Goal: Task Accomplishment & Management: Manage account settings

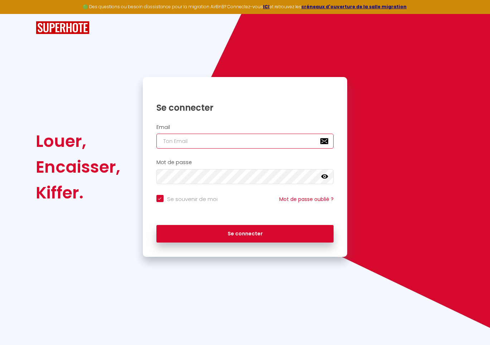
type input "[EMAIL_ADDRESS][DOMAIN_NAME]"
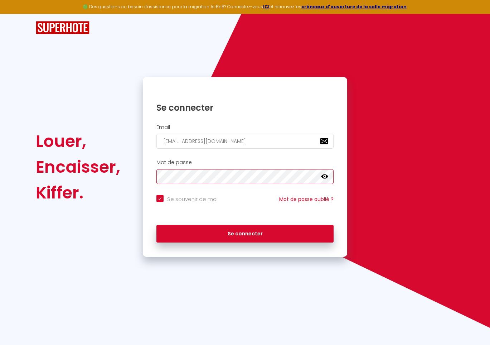
click at [245, 232] on button "Se connecter" at bounding box center [246, 234] width 178 height 18
checkbox input "true"
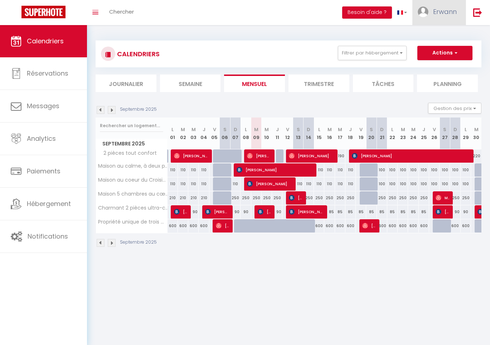
click at [450, 16] on span "Erwann" at bounding box center [445, 11] width 24 height 9
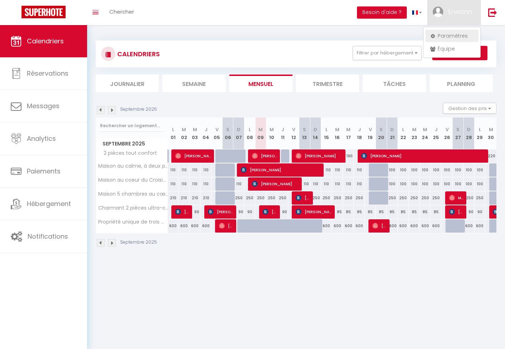
click at [449, 34] on link "Paramètres" at bounding box center [451, 36] width 53 height 12
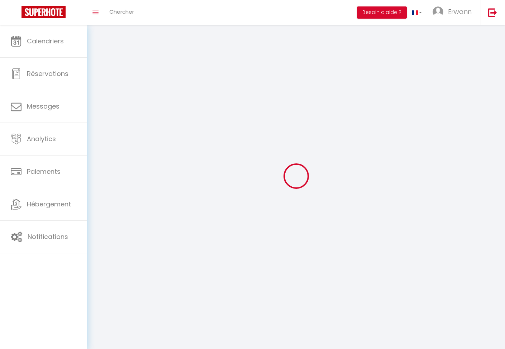
select select
type input "Erwann"
type input "Neirinck"
type input "0681786039"
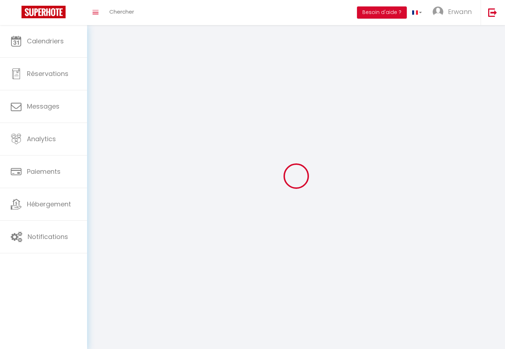
type input "[STREET_ADDRESS][PERSON_NAME]"
type input "44100"
type input "[GEOGRAPHIC_DATA]"
type input "ZF2GmbBSsRKkCFC3lnIMRDHH7"
type input "2qQueWcGEbkEI82MbPlUdbW9c"
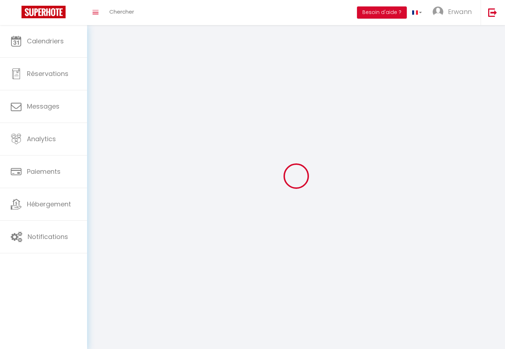
type input "[URL][DOMAIN_NAME]"
type input "ZF2GmbBSsRKkCFC3lnIMRDHH7"
type input "2qQueWcGEbkEI82MbPlUdbW9c"
type input "[URL][DOMAIN_NAME]"
select select "28"
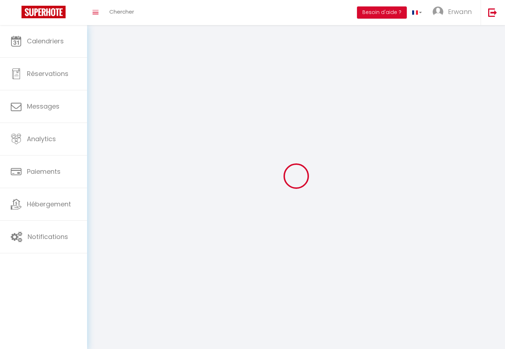
select select "fr"
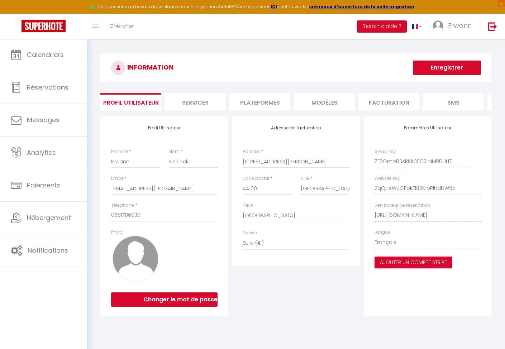
click at [266, 102] on li "Plateformes" at bounding box center [259, 102] width 61 height 18
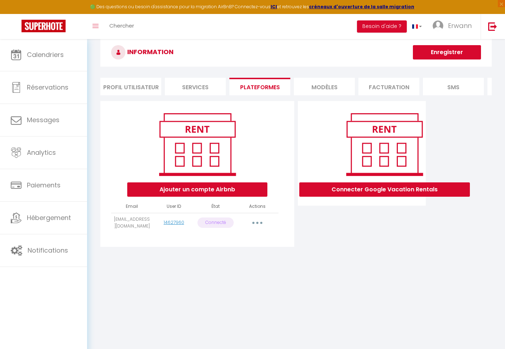
scroll to position [17, 0]
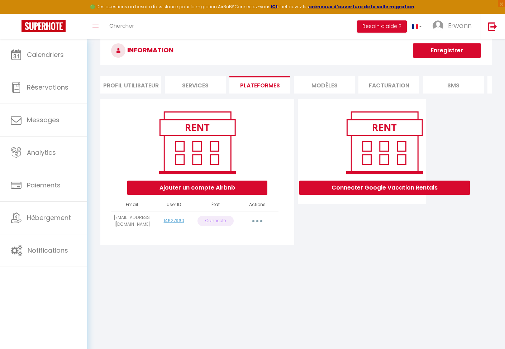
click at [262, 221] on button "button" at bounding box center [257, 220] width 20 height 11
click at [253, 264] on link "Reconnecter le compte" at bounding box center [225, 263] width 79 height 12
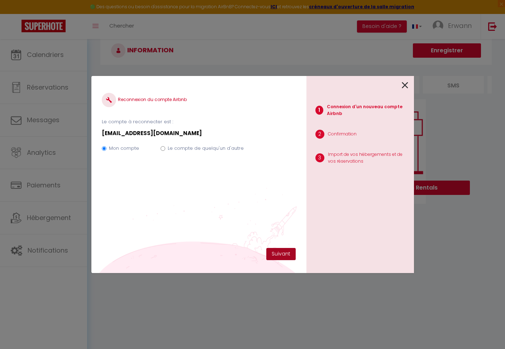
click at [281, 251] on button "Suivant" at bounding box center [280, 254] width 29 height 12
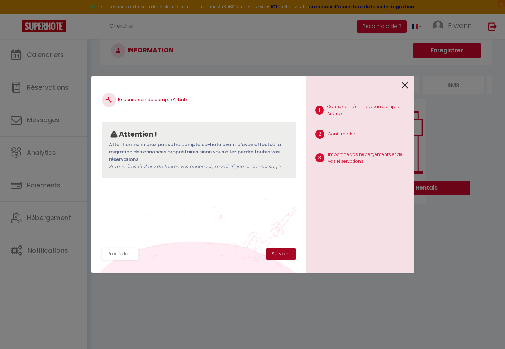
click at [279, 252] on button "Suivant" at bounding box center [280, 254] width 29 height 12
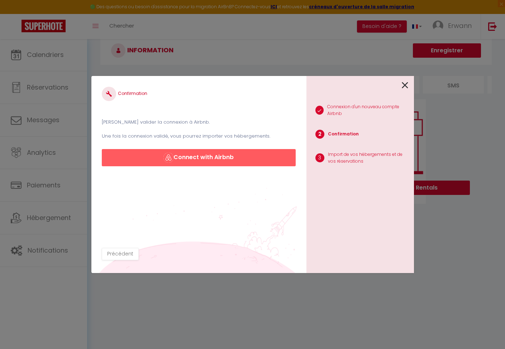
click at [232, 159] on button "Connect with Airbnb" at bounding box center [198, 157] width 193 height 17
click at [210, 155] on button "Connect with Airbnb" at bounding box center [198, 157] width 193 height 17
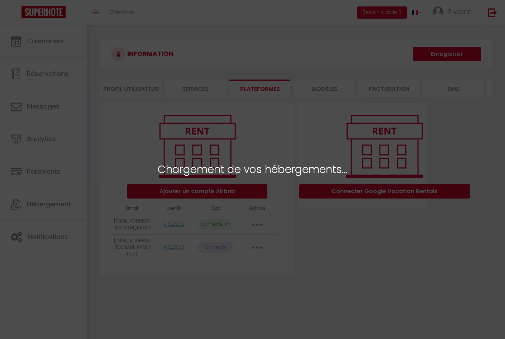
select select "51906"
select select
select select "51907"
select select "51908"
select select "51909"
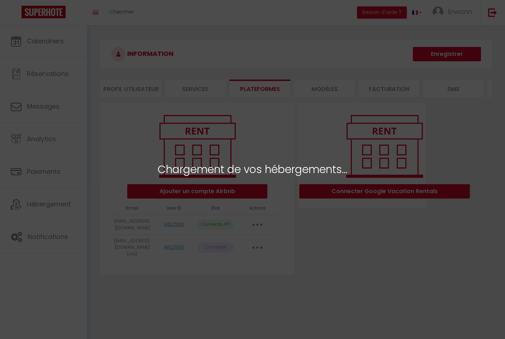
select select "51910"
select select "51977"
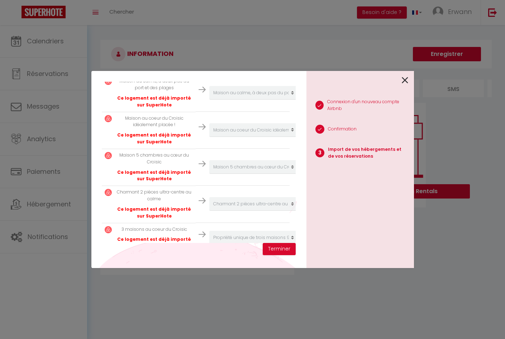
scroll to position [211, 0]
click at [277, 247] on button "Terminer" at bounding box center [279, 249] width 33 height 12
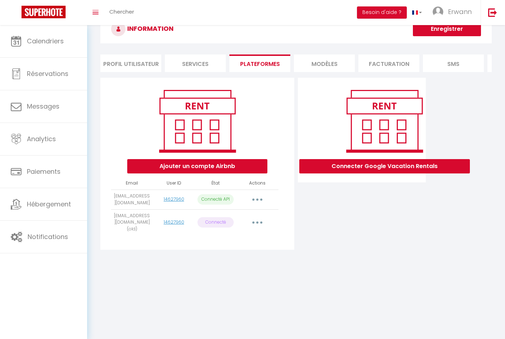
scroll to position [25, 0]
click at [216, 198] on p "Connecté API" at bounding box center [215, 199] width 36 height 10
click at [254, 198] on button "button" at bounding box center [257, 199] width 20 height 11
click at [321, 224] on div "Connecter Google Vacation Rentals" at bounding box center [361, 166] width 131 height 176
click at [253, 198] on button "button" at bounding box center [257, 199] width 20 height 11
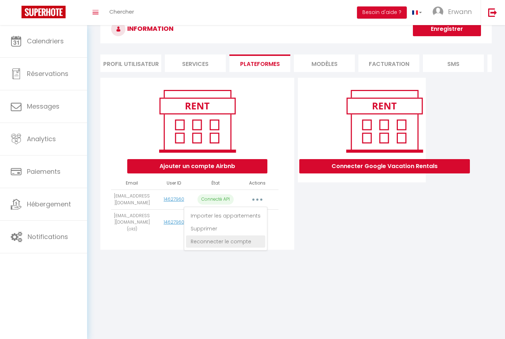
click at [251, 237] on link "Reconnecter le compte" at bounding box center [225, 241] width 79 height 12
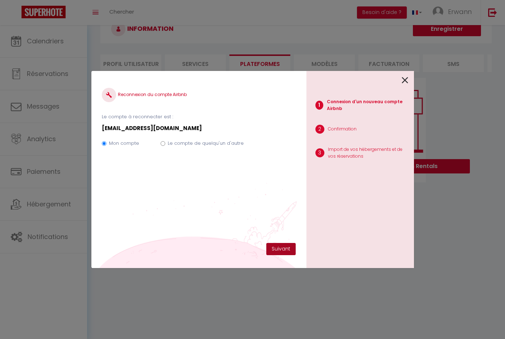
click at [273, 245] on button "Suivant" at bounding box center [280, 249] width 29 height 12
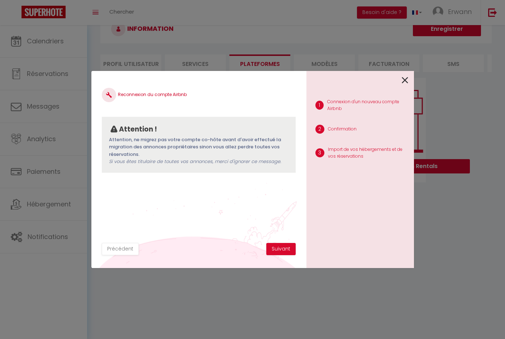
click at [273, 245] on button "Suivant" at bounding box center [280, 249] width 29 height 12
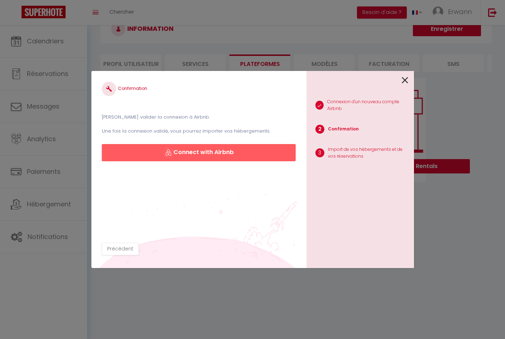
click at [210, 150] on button "Connect with Airbnb" at bounding box center [198, 152] width 193 height 17
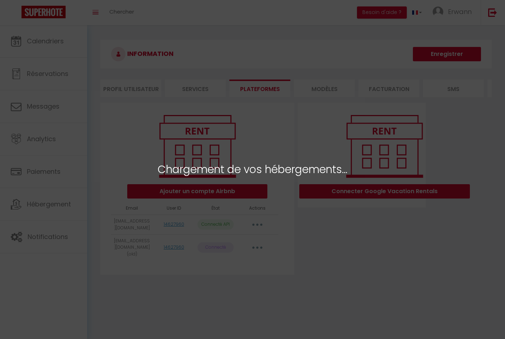
select select "51906"
select select
select select "51907"
select select "51908"
select select "51909"
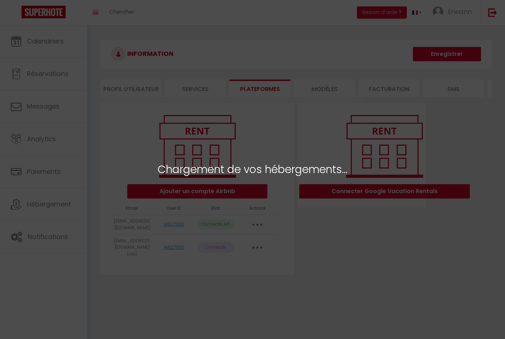
select select "51910"
select select "51977"
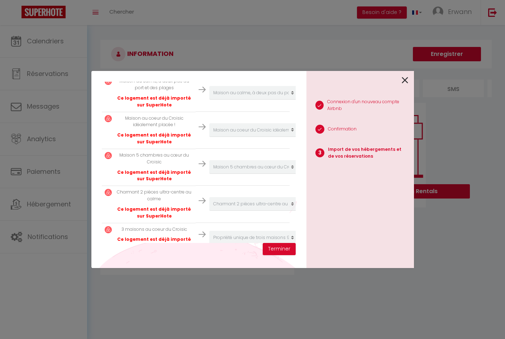
scroll to position [211, 0]
click at [277, 246] on button "Terminer" at bounding box center [279, 249] width 33 height 12
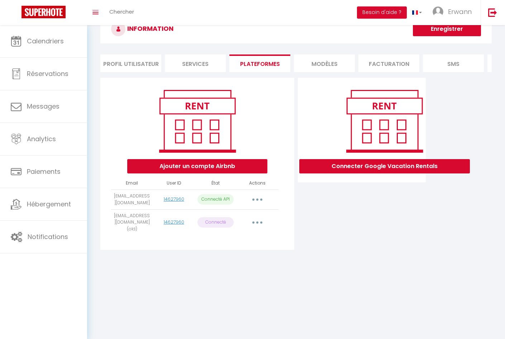
scroll to position [25, 0]
click at [175, 202] on td "14627960" at bounding box center [174, 199] width 42 height 20
click at [176, 198] on link "14627960" at bounding box center [174, 199] width 20 height 6
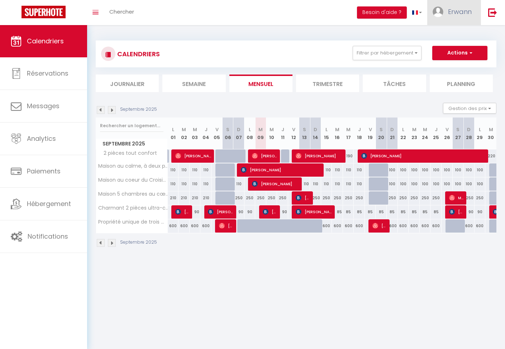
click at [463, 16] on link "Erwann" at bounding box center [453, 12] width 53 height 25
click at [456, 32] on link "Paramètres" at bounding box center [451, 36] width 53 height 12
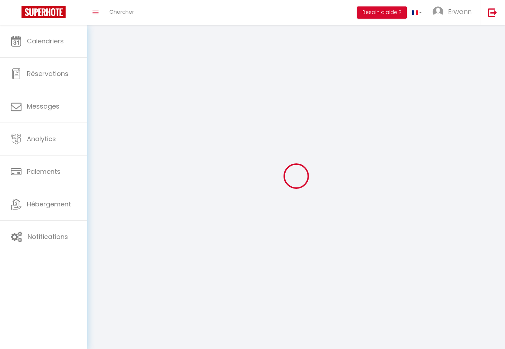
type input "Erwann"
type input "Neirinck"
type input "0681786039"
type input "[STREET_ADDRESS][PERSON_NAME]"
type input "44100"
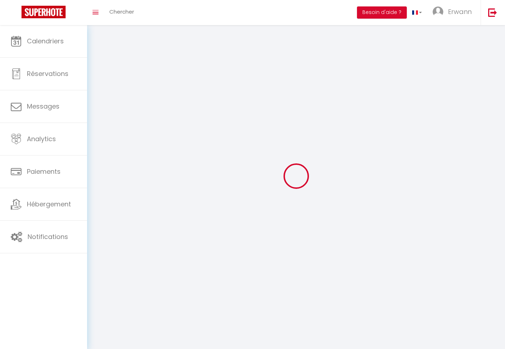
type input "[GEOGRAPHIC_DATA]"
type input "ZF2GmbBSsRKkCFC3lnIMRDHH7"
type input "2qQueWcGEbkEI82MbPlUdbW9c"
type input "ZF2GmbBSsRKkCFC3lnIMRDHH7"
type input "2qQueWcGEbkEI82MbPlUdbW9c"
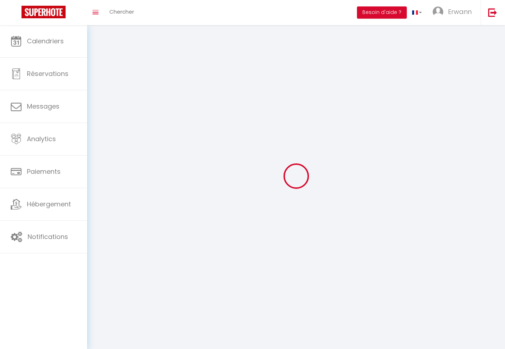
type input "[URL][DOMAIN_NAME]"
select select "1"
select select "28"
select select "fr"
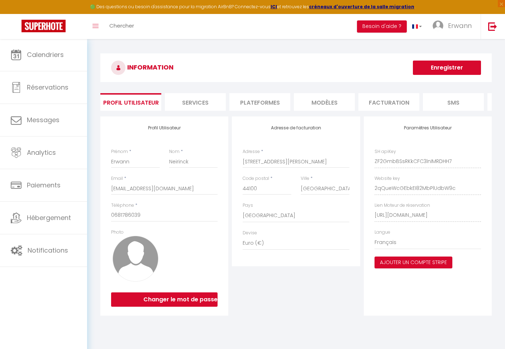
click at [255, 97] on li "Plateformes" at bounding box center [259, 102] width 61 height 18
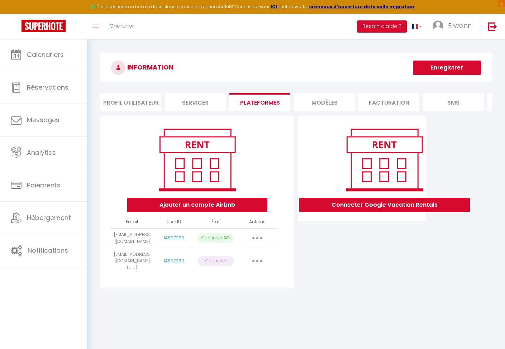
click at [140, 105] on li "Profil Utilisateur" at bounding box center [130, 102] width 61 height 18
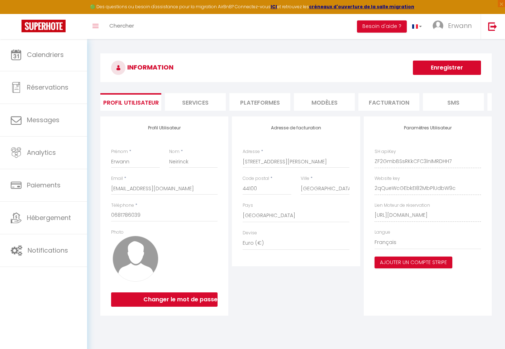
click at [181, 101] on li "Services" at bounding box center [195, 102] width 61 height 18
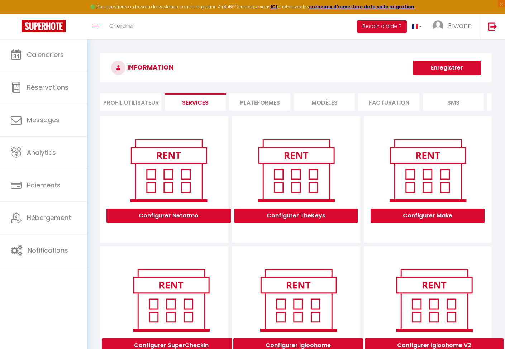
click at [279, 101] on li "Plateformes" at bounding box center [259, 102] width 61 height 18
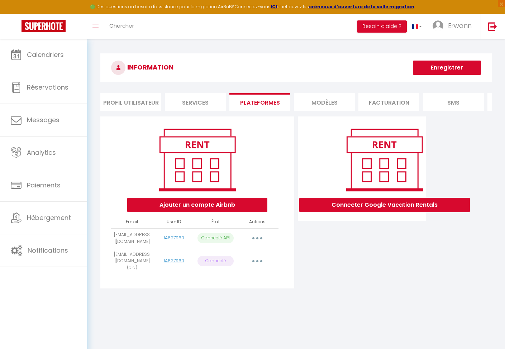
click at [210, 101] on li "Services" at bounding box center [195, 102] width 61 height 18
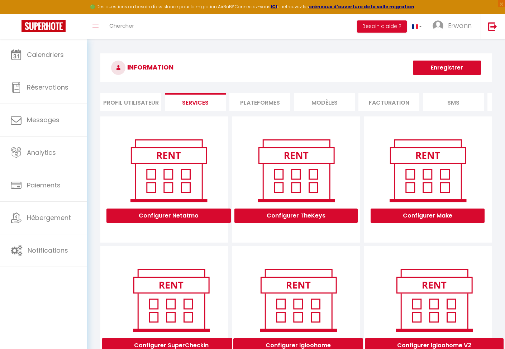
click at [273, 92] on div "INFORMATION Enregistrer Profil Utilisateur Services Plateformes MODÈLES Factura…" at bounding box center [295, 276] width 391 height 447
click at [277, 97] on li "Plateformes" at bounding box center [259, 102] width 61 height 18
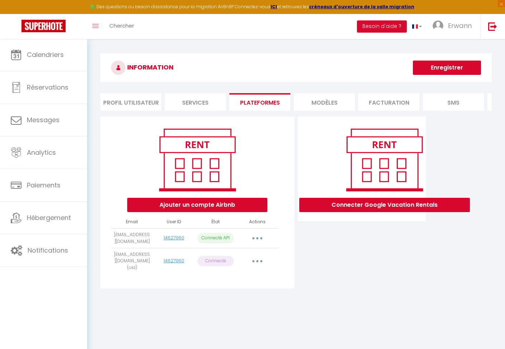
click at [312, 105] on li "MODÈLES" at bounding box center [324, 102] width 61 height 18
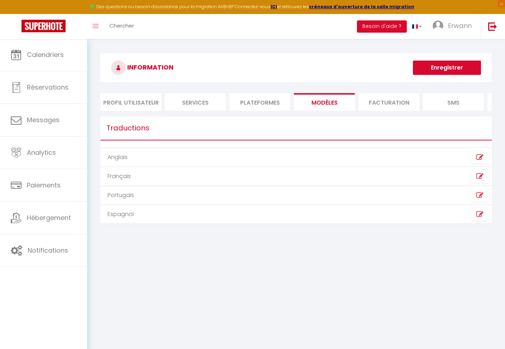
click at [379, 99] on li "Facturation" at bounding box center [388, 102] width 61 height 18
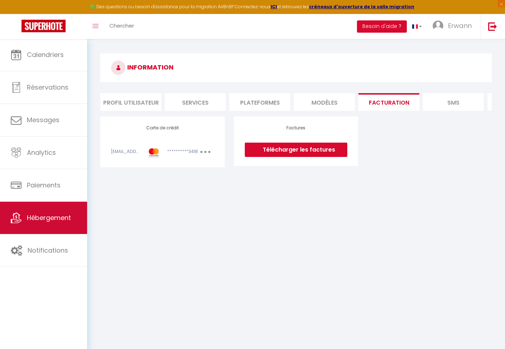
click at [36, 214] on span "Hébergement" at bounding box center [49, 217] width 44 height 9
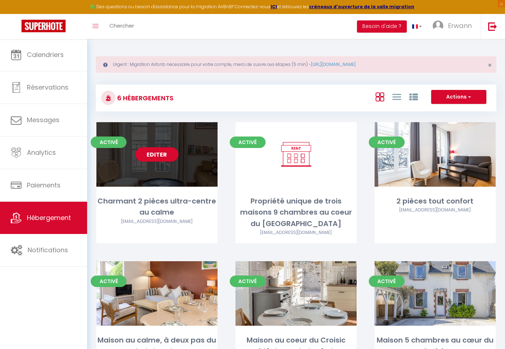
click at [159, 207] on div "Charmant 2 pièces ultra-centre au calme" at bounding box center [156, 207] width 121 height 23
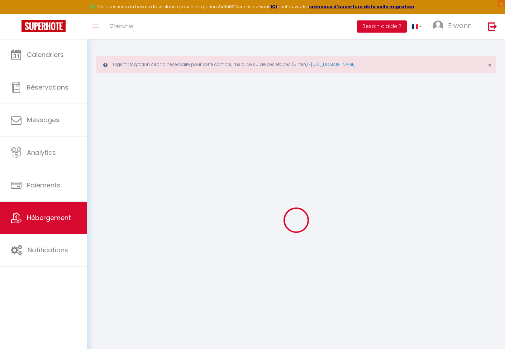
type input "Charmant 2 pièces ultra-centre au calme"
type input "Erwann"
type input "95"
type input "40"
select select
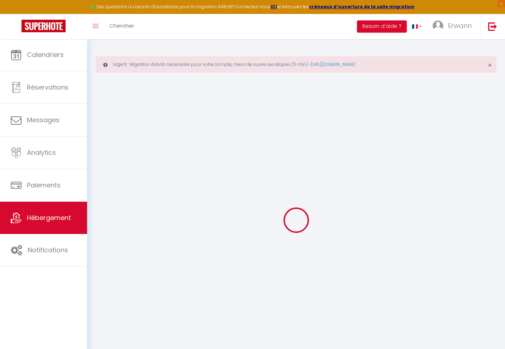
select select
type input "[STREET_ADDRESS]"
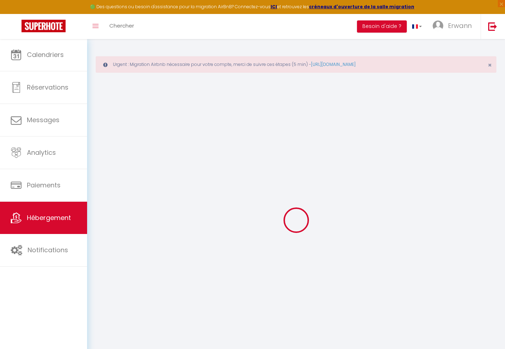
type input "44000"
type input "[GEOGRAPHIC_DATA]"
type input "[EMAIL_ADDRESS][DOMAIN_NAME]"
select select
checkbox input "false"
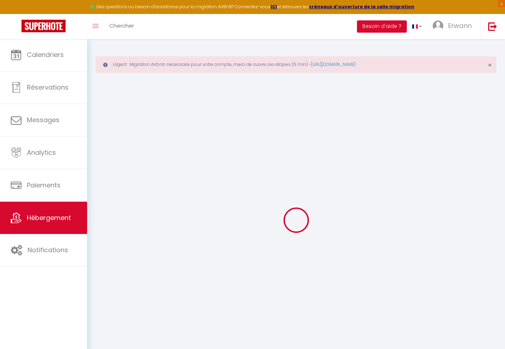
checkbox input "false"
type input "0"
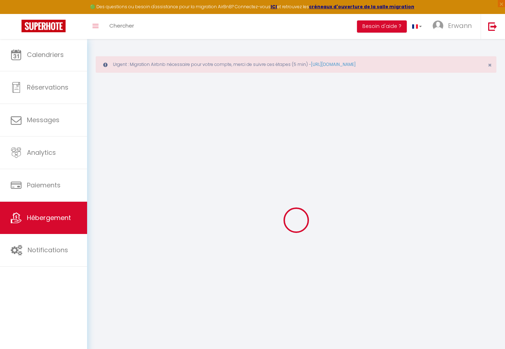
type input "0"
select select
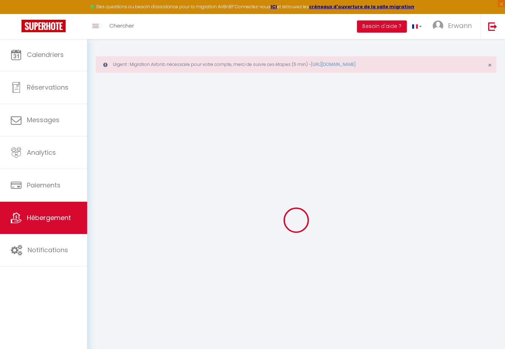
select select
checkbox input "false"
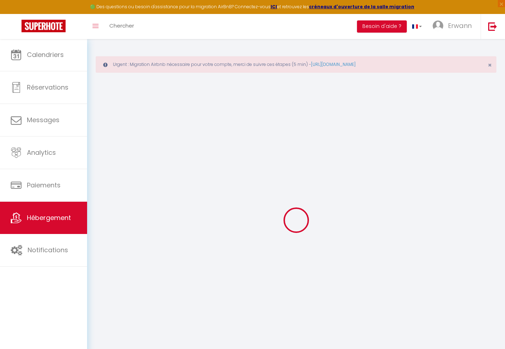
checkbox input "false"
select select
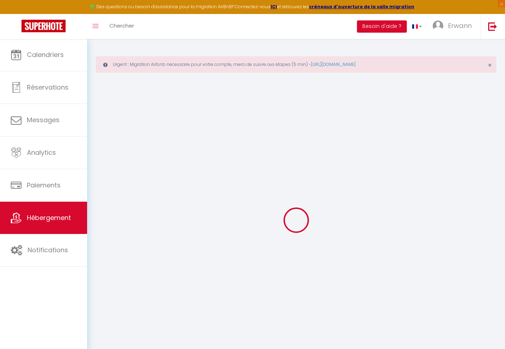
select select
checkbox input "false"
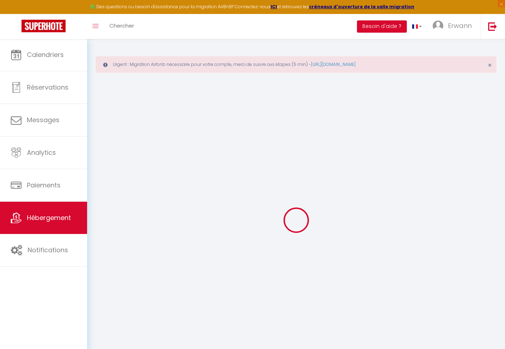
checkbox input "false"
select select
checkbox input "false"
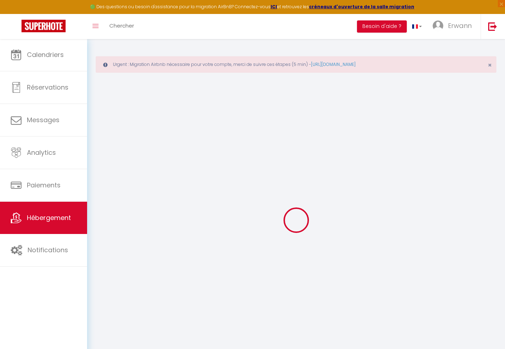
checkbox input "false"
select select
checkbox input "false"
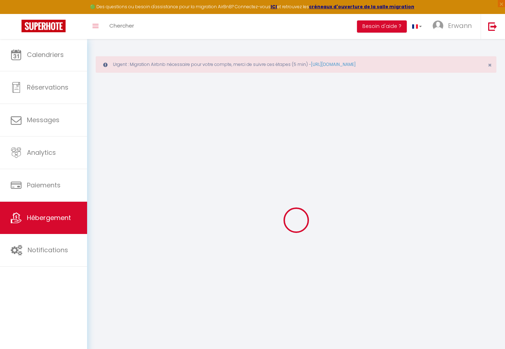
checkbox input "false"
select select "15:00"
select select
select select "11:00"
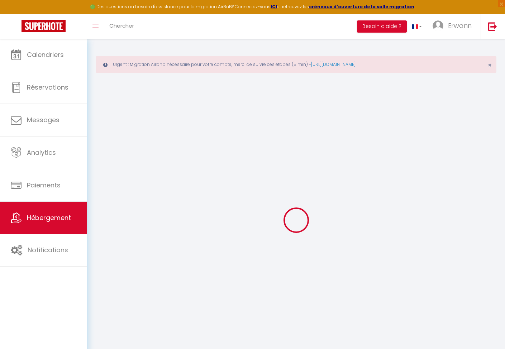
select select "30"
select select "120"
select select
checkbox input "false"
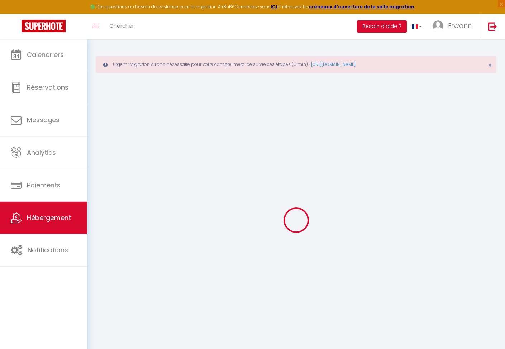
checkbox input "false"
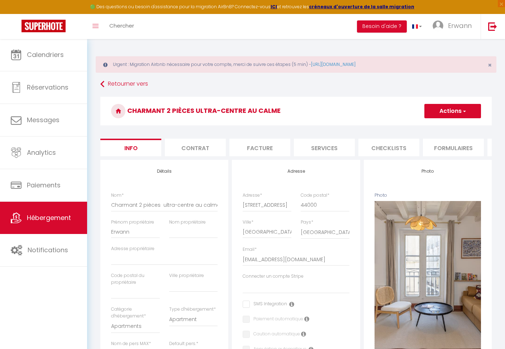
select select
checkbox input "false"
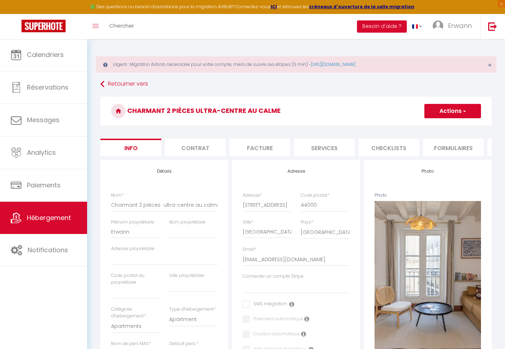
checkbox input "false"
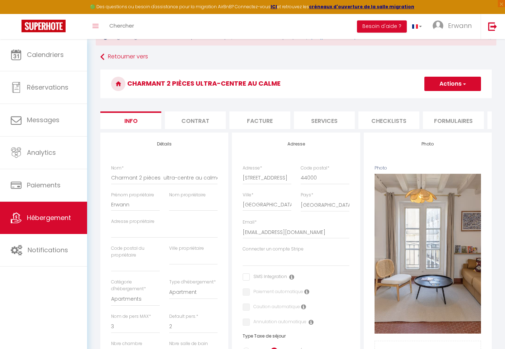
scroll to position [28, 0]
click at [206, 119] on li "Contrat" at bounding box center [195, 120] width 61 height 18
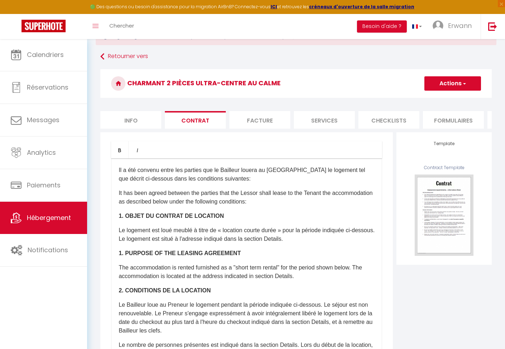
click at [255, 116] on li "Facture" at bounding box center [259, 120] width 61 height 18
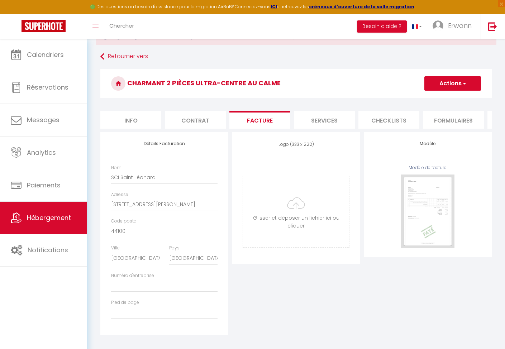
click at [314, 117] on li "Services" at bounding box center [324, 120] width 61 height 18
select select
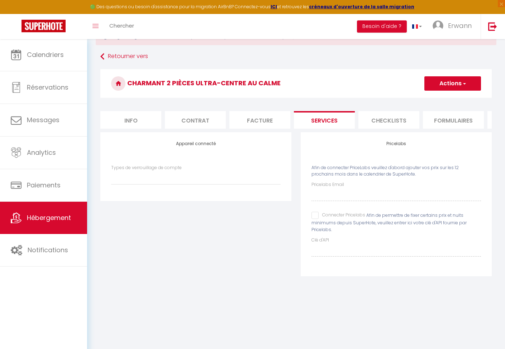
click at [387, 121] on li "Checklists" at bounding box center [388, 120] width 61 height 18
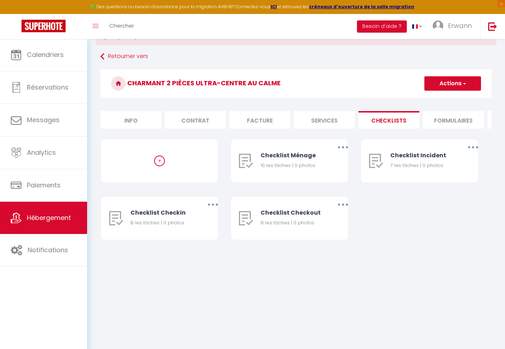
click at [447, 118] on li "Formulaires" at bounding box center [453, 120] width 61 height 18
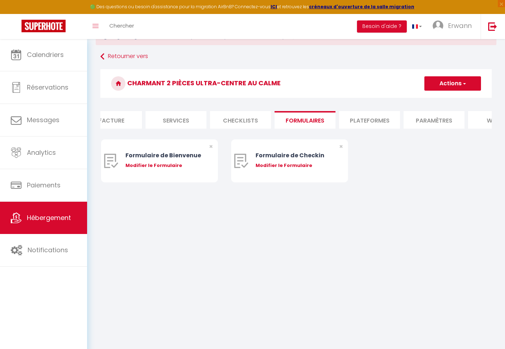
scroll to position [0, 153]
click at [358, 120] on li "Plateformes" at bounding box center [364, 120] width 61 height 18
select select
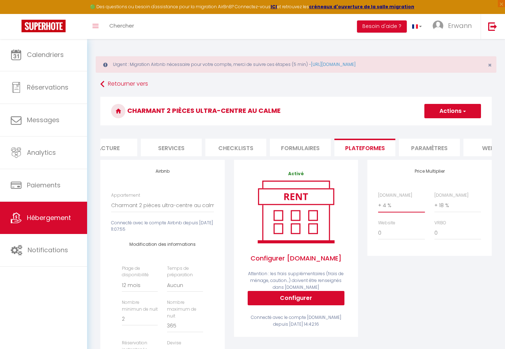
select select "+ 15 %"
select select
click at [467, 111] on button "Actions" at bounding box center [452, 111] width 57 height 14
click at [460, 128] on link "Enregistrer" at bounding box center [452, 126] width 57 height 9
select select "365"
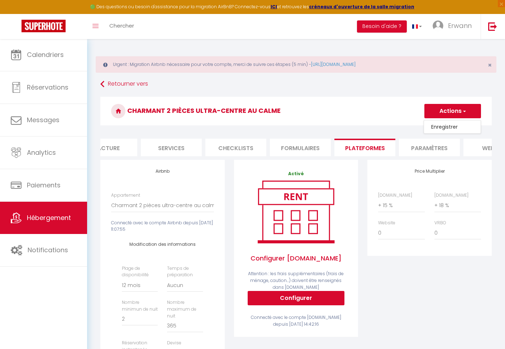
select select "EUR"
select select
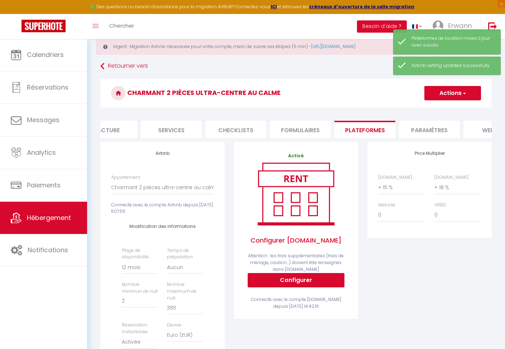
scroll to position [11, 0]
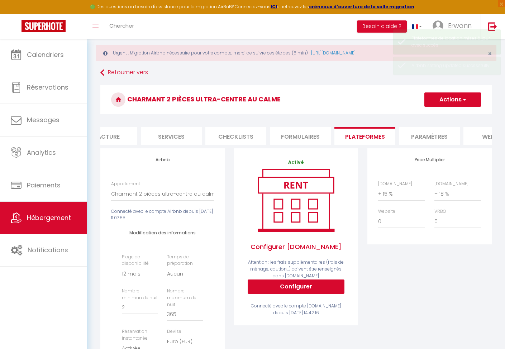
click at [68, 215] on span "Hébergement" at bounding box center [49, 217] width 44 height 9
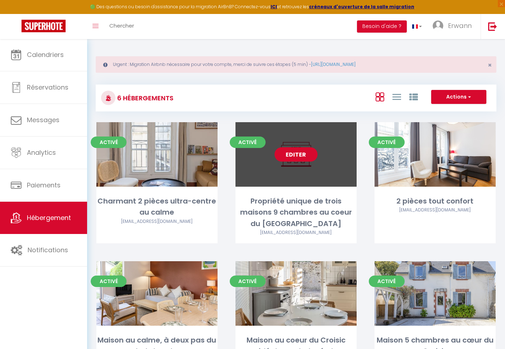
click at [302, 159] on link "Editer" at bounding box center [295, 154] width 43 height 14
select select "3"
select select "2"
select select "1"
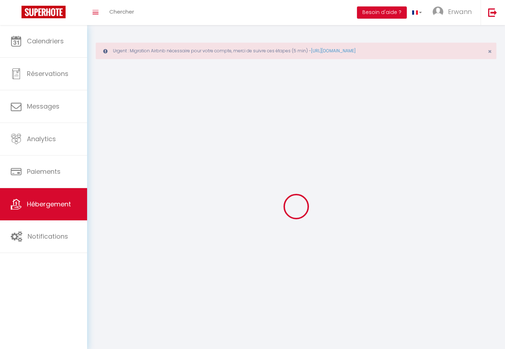
select select
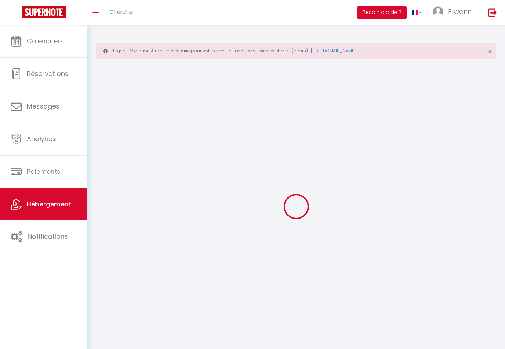
select select
checkbox input "false"
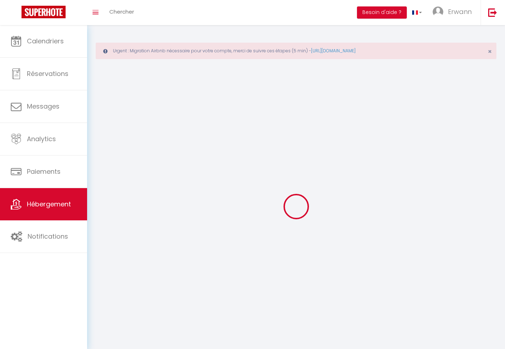
select select
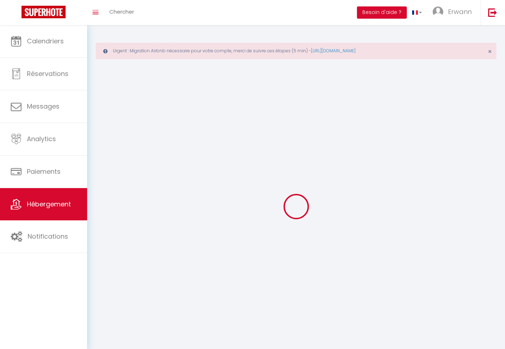
select select
checkbox input "false"
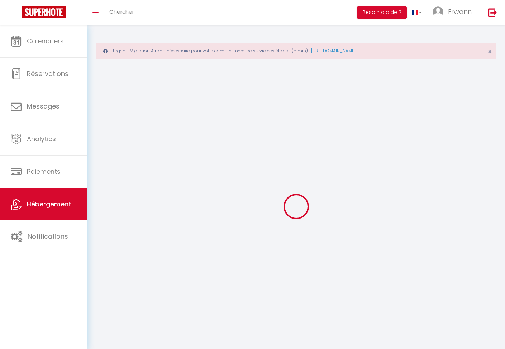
checkbox input "false"
select select
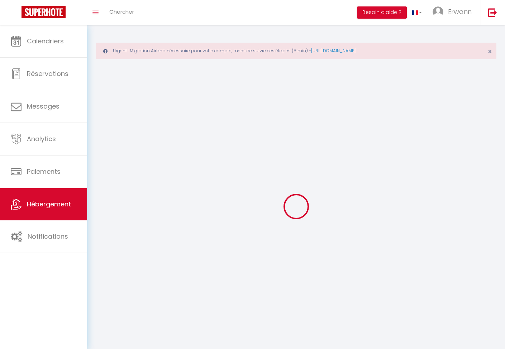
select select
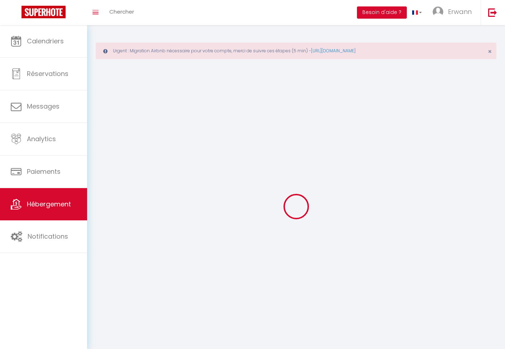
select select
checkbox input "false"
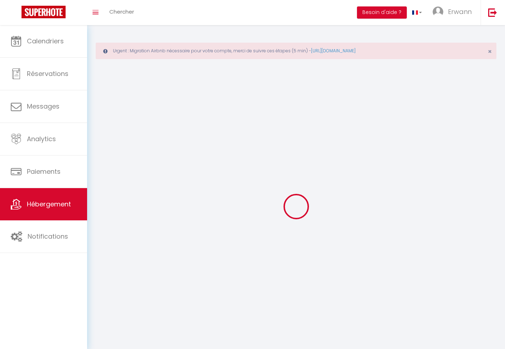
select select
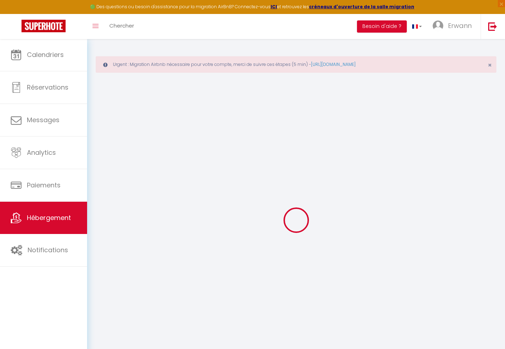
select select "+ 4 %"
select select "+ 18 %"
select select
checkbox input "false"
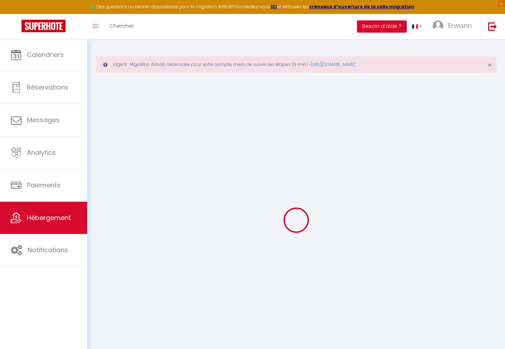
checkbox input "false"
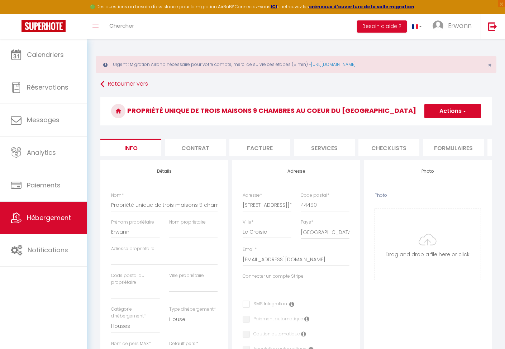
select select
checkbox input "false"
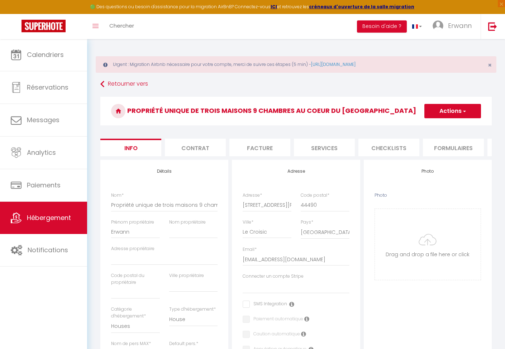
select select "6601-1259417756649917541"
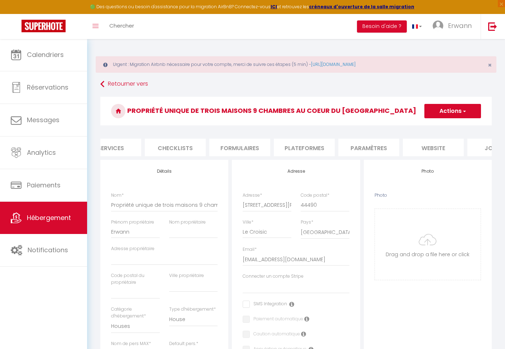
scroll to position [0, 215]
click at [296, 146] on li "Plateformes" at bounding box center [303, 148] width 61 height 18
select select
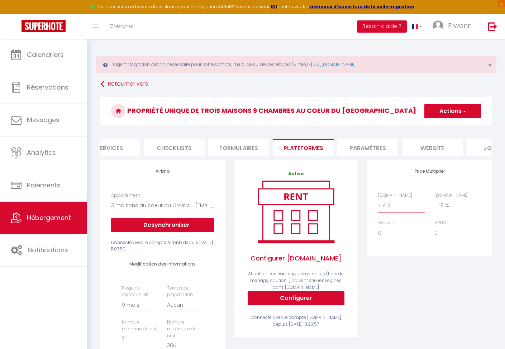
select select "+ 15 %"
select select
click at [447, 114] on button "Actions" at bounding box center [452, 111] width 57 height 14
click at [447, 124] on link "Enregistrer" at bounding box center [452, 126] width 57 height 9
select select "270"
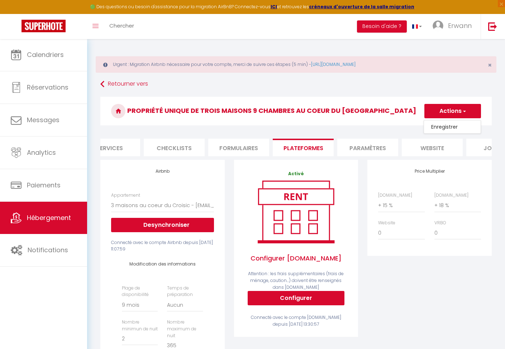
select select "EUR"
select select
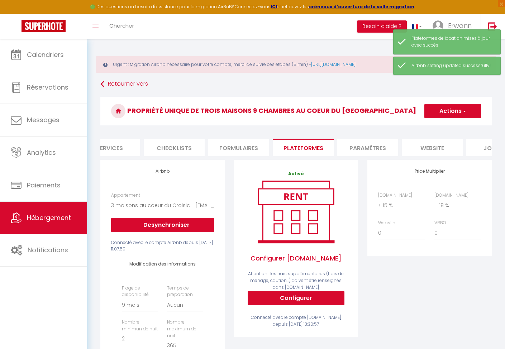
click at [40, 218] on span "Hébergement" at bounding box center [49, 217] width 44 height 9
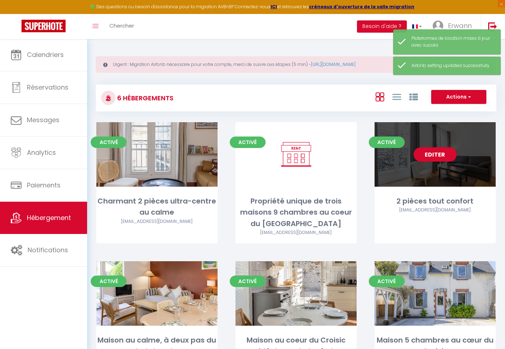
click at [428, 201] on div "2 pièces tout confort" at bounding box center [434, 201] width 121 height 11
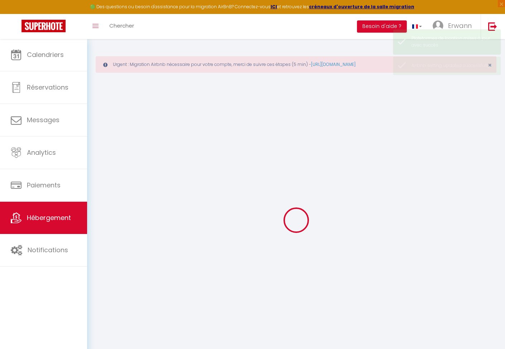
select select "+ 4 %"
select select "+ 18 %"
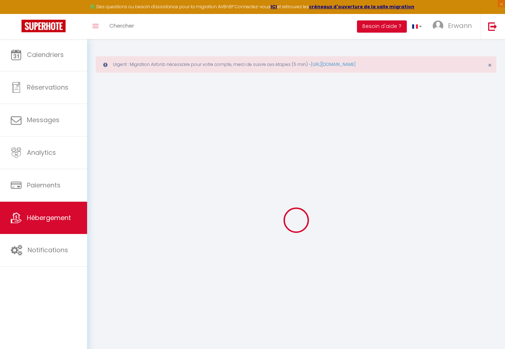
select select
checkbox input "false"
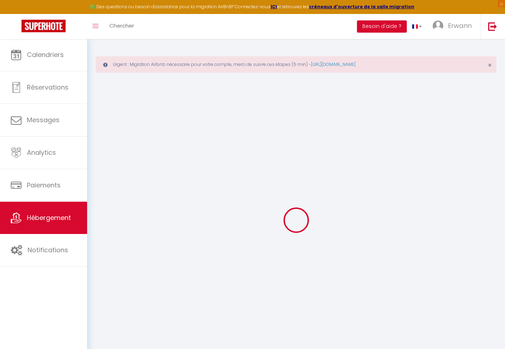
checkbox input "false"
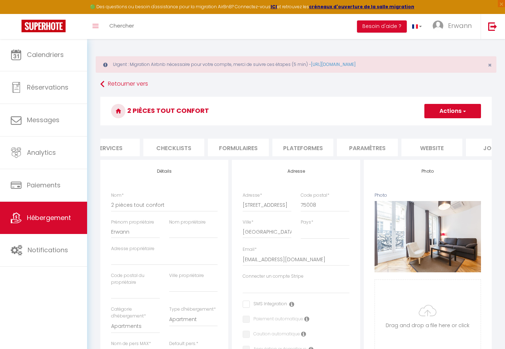
scroll to position [0, 225]
select select
checkbox input "false"
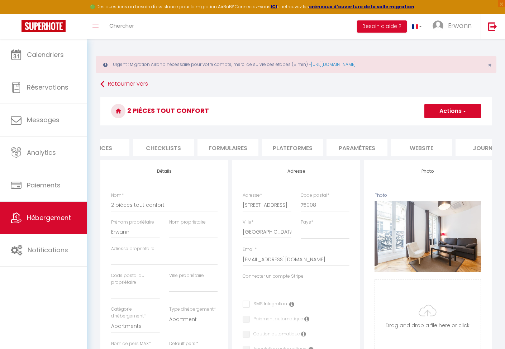
checkbox input "false"
select select "6601-2871271"
click at [293, 148] on li "Plateformes" at bounding box center [292, 148] width 61 height 18
select select
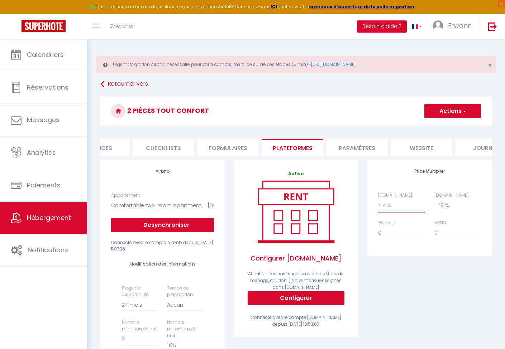
select select "+ 15 %"
select select
click at [461, 110] on button "Actions" at bounding box center [452, 111] width 57 height 14
click at [462, 124] on link "Enregistrer" at bounding box center [452, 126] width 57 height 9
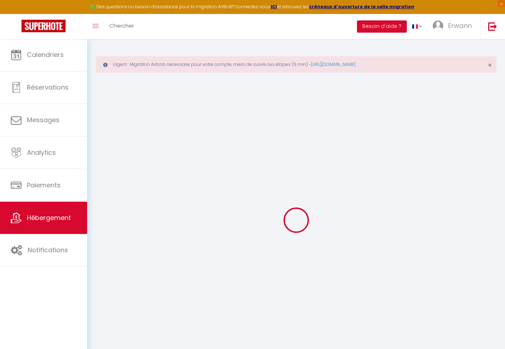
select select "-1"
select select "EUR"
select select
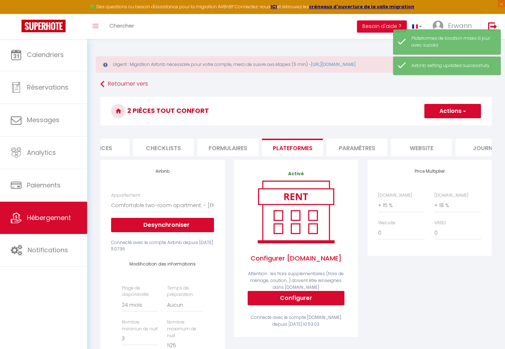
click at [42, 229] on link "Hébergement" at bounding box center [43, 218] width 87 height 32
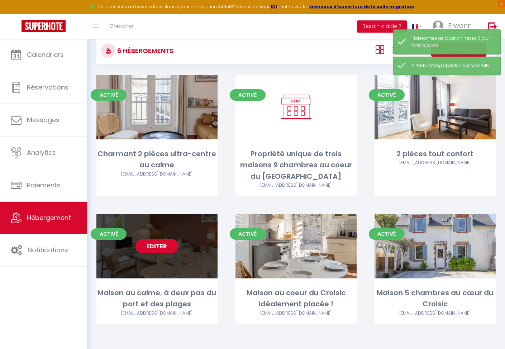
scroll to position [47, 0]
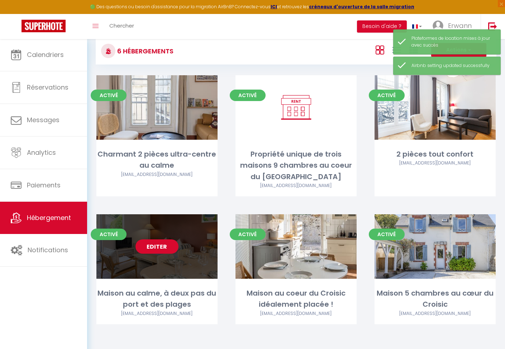
click at [129, 294] on div "Maison au calme, à deux pas du port et des plages" at bounding box center [156, 299] width 121 height 23
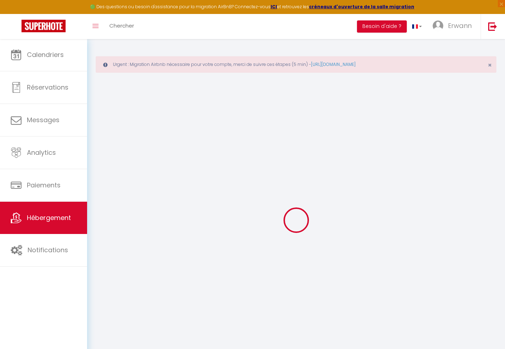
select select "+ 4 %"
select select "+ 18 %"
select select
checkbox input "false"
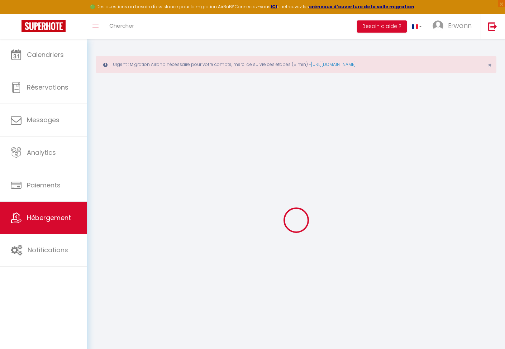
checkbox input "false"
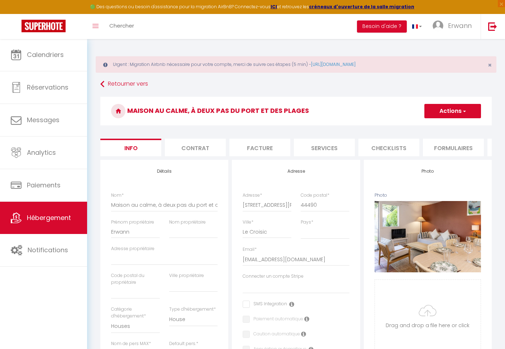
select select
checkbox input "false"
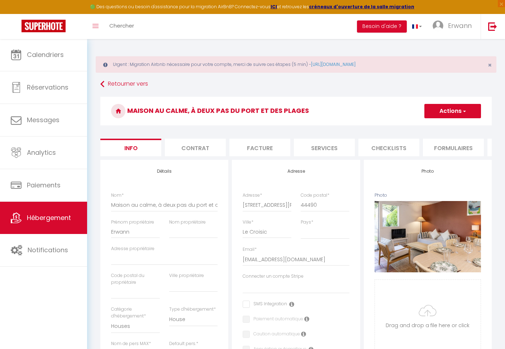
checkbox input "false"
select select "270"
select select "EUR"
select select
select select "6601-943159604699629931"
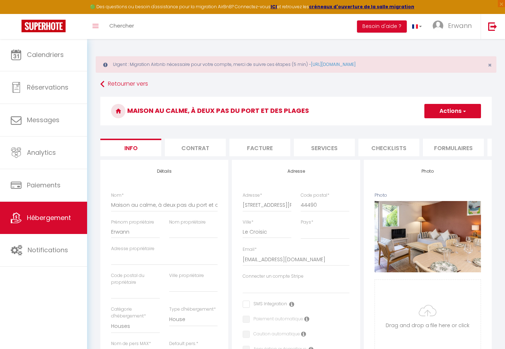
click at [451, 149] on li "Formulaires" at bounding box center [453, 148] width 61 height 18
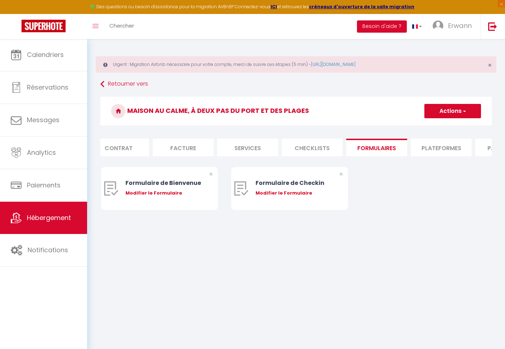
scroll to position [0, 80]
click at [424, 148] on li "Plateformes" at bounding box center [437, 148] width 61 height 18
select select
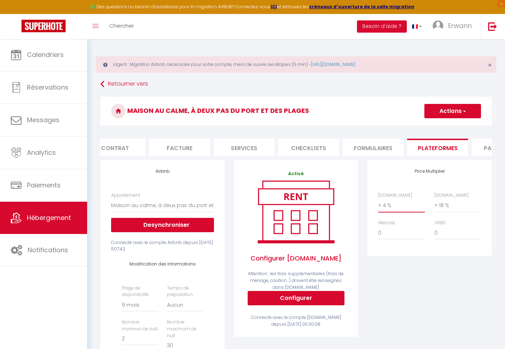
select select "+ 15 %"
select select
click at [465, 110] on span "button" at bounding box center [463, 110] width 5 height 7
click at [463, 123] on link "Enregistrer" at bounding box center [452, 126] width 57 height 9
select select "270"
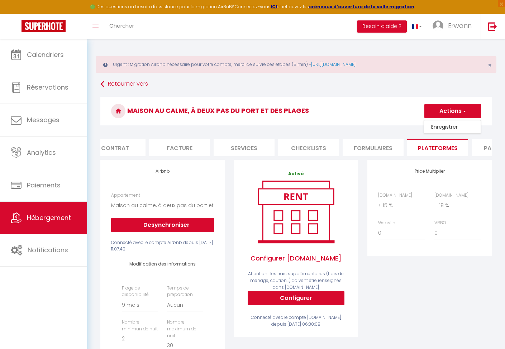
select select "EUR"
select select
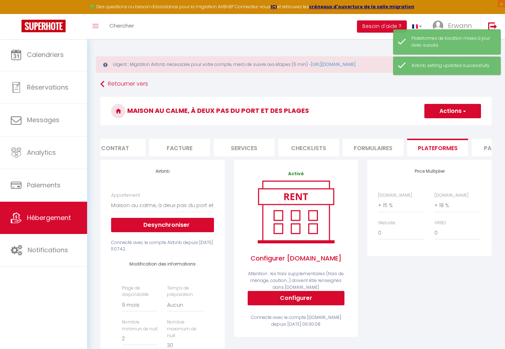
click at [57, 220] on span "Hébergement" at bounding box center [49, 217] width 44 height 9
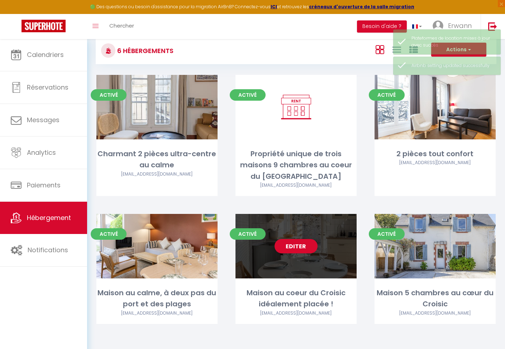
scroll to position [47, 0]
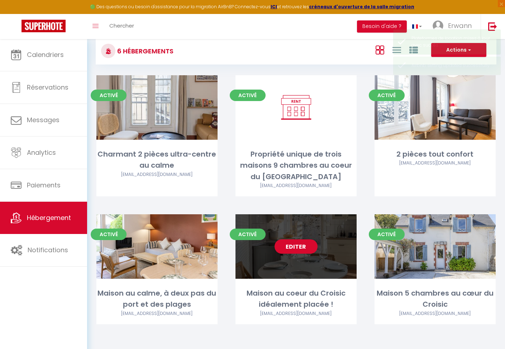
click at [257, 298] on div "Maison au coeur du Croisic idéalement placée !" at bounding box center [295, 299] width 121 height 23
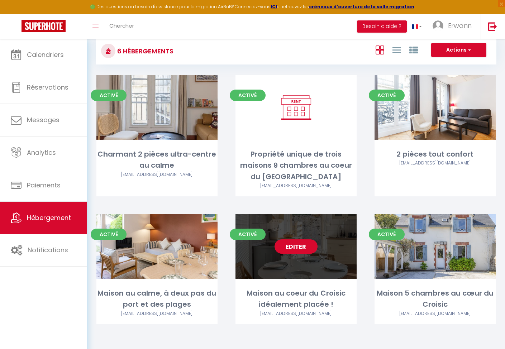
click at [293, 240] on link "Editer" at bounding box center [295, 246] width 43 height 14
click at [292, 246] on link "Editer" at bounding box center [295, 246] width 43 height 14
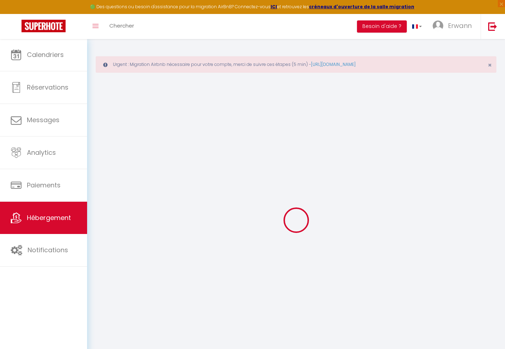
checkbox input "false"
select select
checkbox input "false"
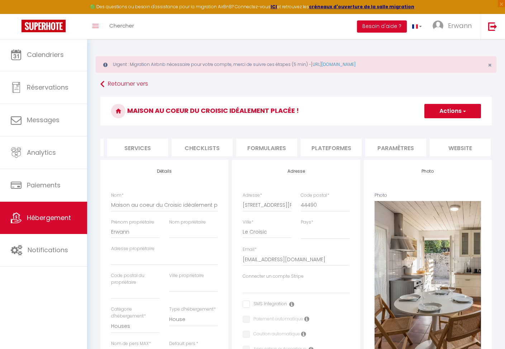
scroll to position [0, 193]
click at [373, 148] on li "Paramètres" at bounding box center [388, 148] width 61 height 18
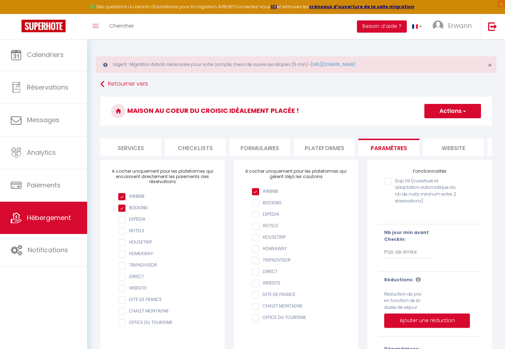
click at [350, 148] on li "Plateformes" at bounding box center [324, 148] width 61 height 18
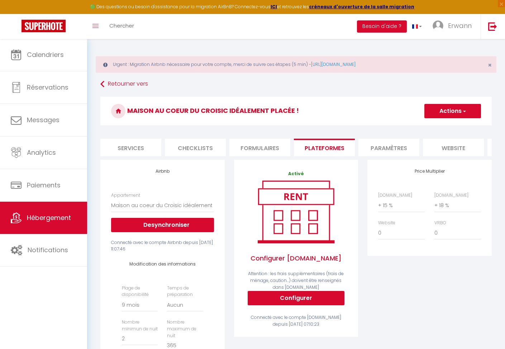
click at [459, 111] on button "Actions" at bounding box center [452, 111] width 57 height 14
click at [455, 126] on link "Enregistrer" at bounding box center [452, 126] width 57 height 9
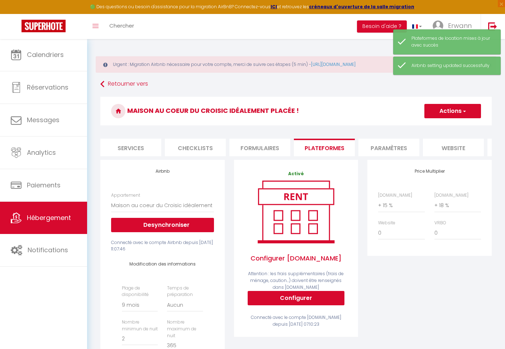
click at [396, 142] on li "Paramètres" at bounding box center [388, 148] width 61 height 18
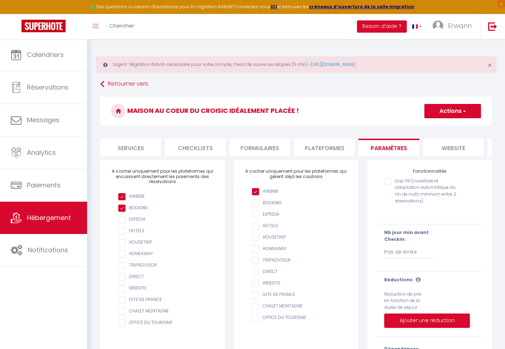
click at [61, 220] on span "Hébergement" at bounding box center [49, 217] width 44 height 9
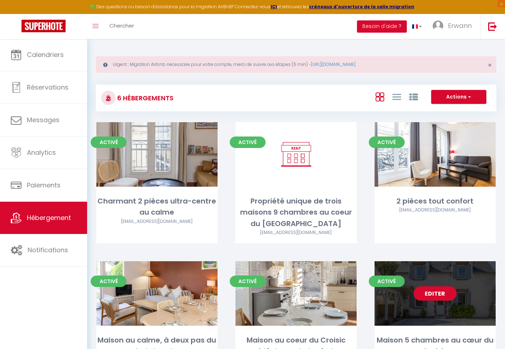
click at [436, 294] on link "Editer" at bounding box center [434, 293] width 43 height 14
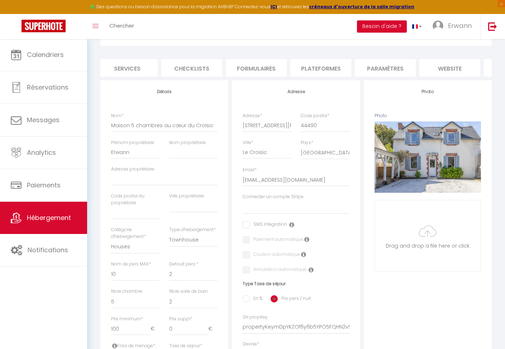
scroll to position [0, 246]
click at [292, 65] on li "Plateformes" at bounding box center [271, 68] width 61 height 18
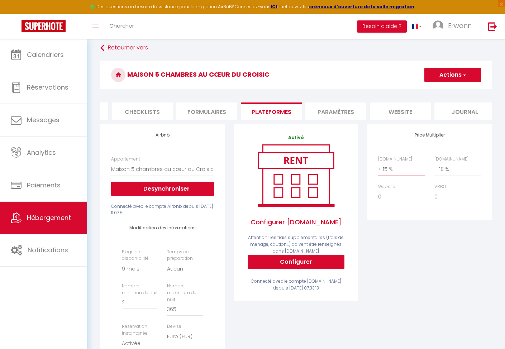
scroll to position [25, 0]
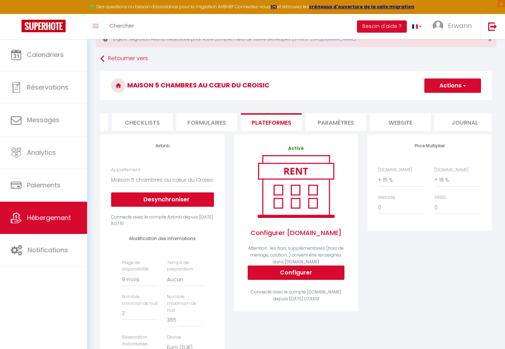
click at [451, 81] on button "Actions" at bounding box center [452, 85] width 57 height 14
click at [447, 98] on link "Enregistrer" at bounding box center [452, 101] width 57 height 9
